Goal: Information Seeking & Learning: Compare options

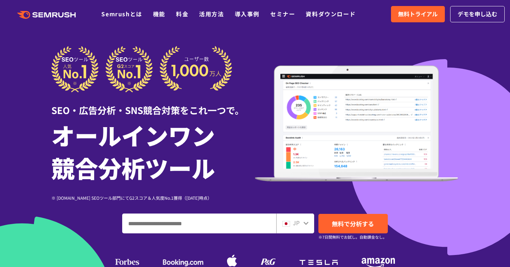
click at [178, 18] on div ".cls {fill: #FF642D;} .cls {fill: #FF642D;} Semrushとは 機能 料金 活用方法 導入事例 セミナー 資料ダウ…" at bounding box center [183, 14] width 366 height 9
click at [179, 18] on link "料金" at bounding box center [182, 14] width 12 height 9
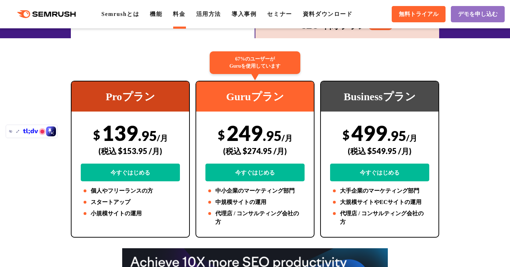
scroll to position [101, 0]
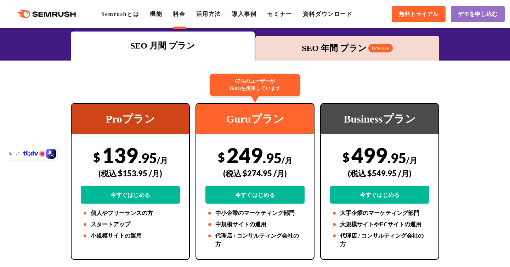
click at [332, 44] on div "SEO 年間 プラン 16% OFF" at bounding box center [347, 48] width 177 height 13
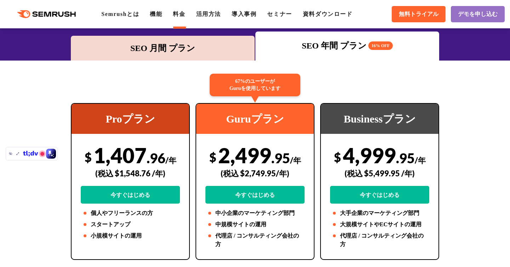
click at [199, 56] on div "SEO 月間 プラン" at bounding box center [163, 48] width 184 height 25
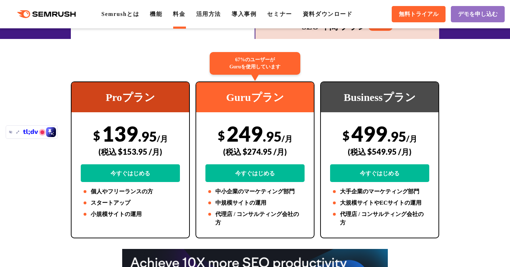
scroll to position [132, 0]
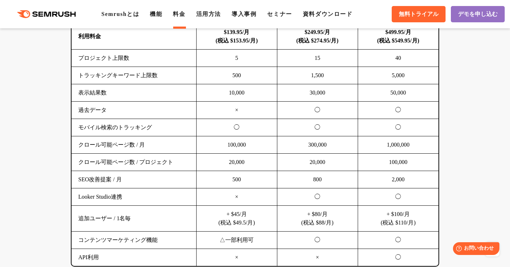
scroll to position [522, 0]
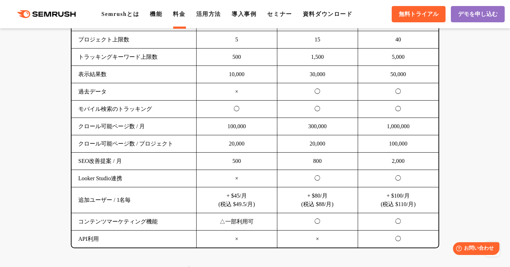
click at [297, 76] on td "30,000" at bounding box center [317, 74] width 81 height 17
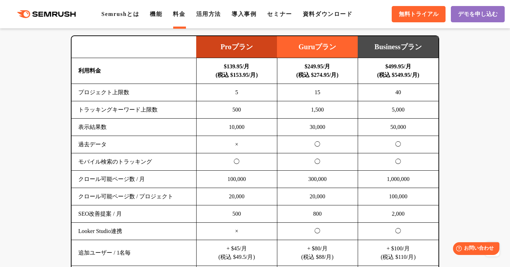
scroll to position [473, 0]
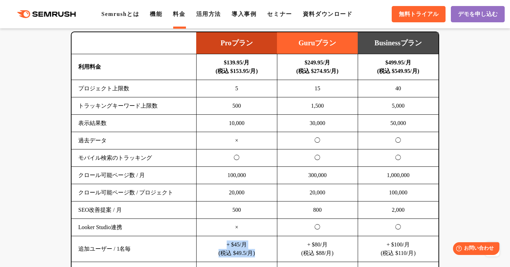
drag, startPoint x: 218, startPoint y: 242, endPoint x: 265, endPoint y: 254, distance: 48.6
click at [265, 254] on td "+ $45/月 (税込 $49.5/月)" at bounding box center [236, 249] width 81 height 26
drag, startPoint x: 256, startPoint y: 244, endPoint x: 229, endPoint y: 247, distance: 27.1
click at [229, 247] on td "+ $45/月 (税込 $49.5/月)" at bounding box center [236, 249] width 81 height 26
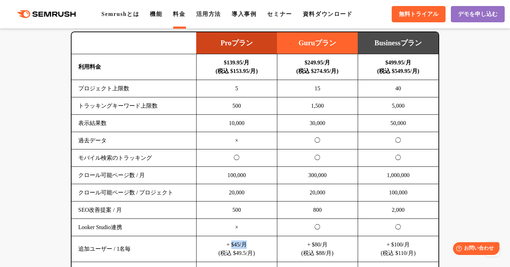
copy td "$45/月"
